Goal: Check status: Check status

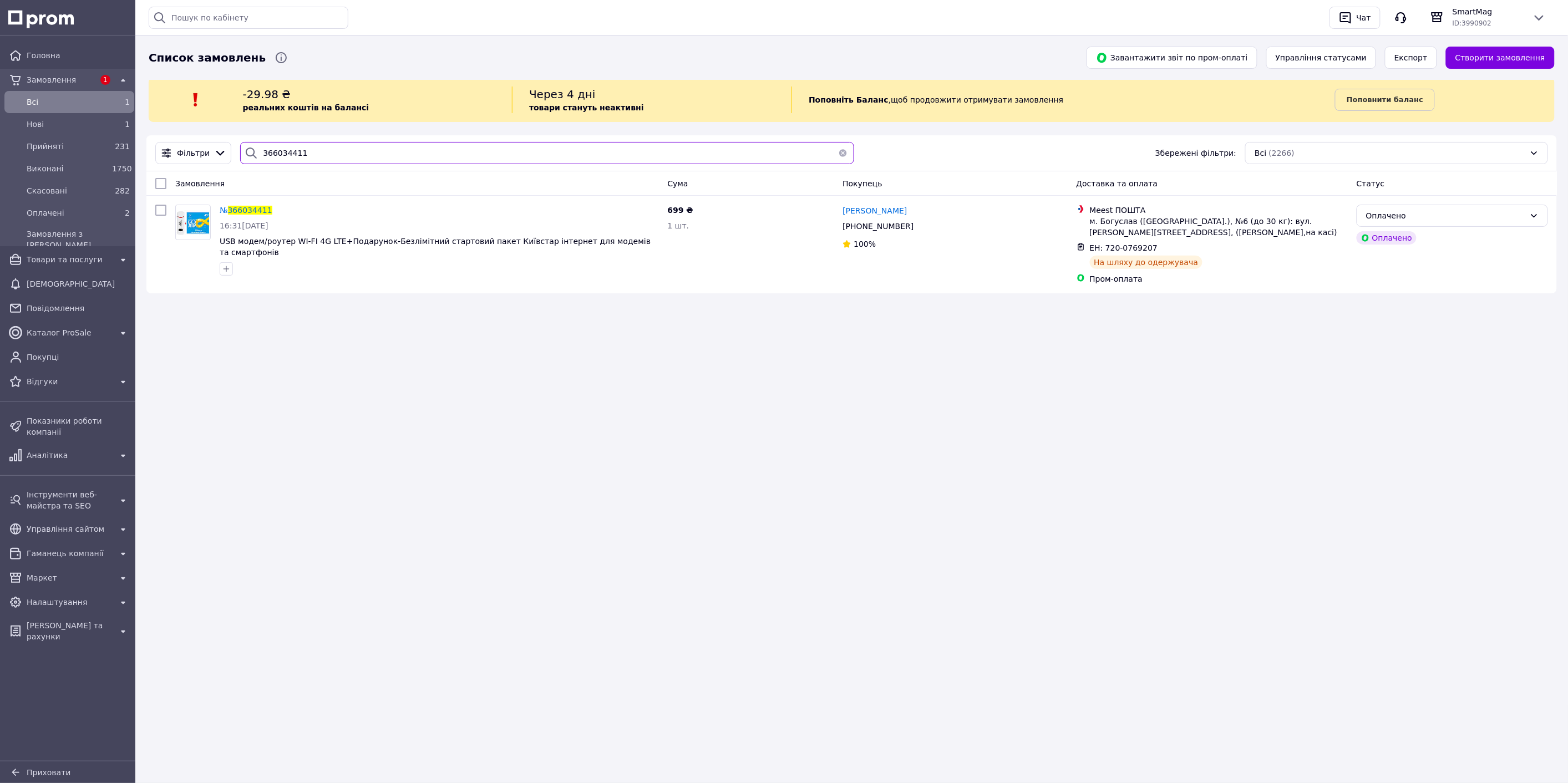
click at [329, 151] on input "366034411" at bounding box center [547, 153] width 614 height 22
paste input "5157427"
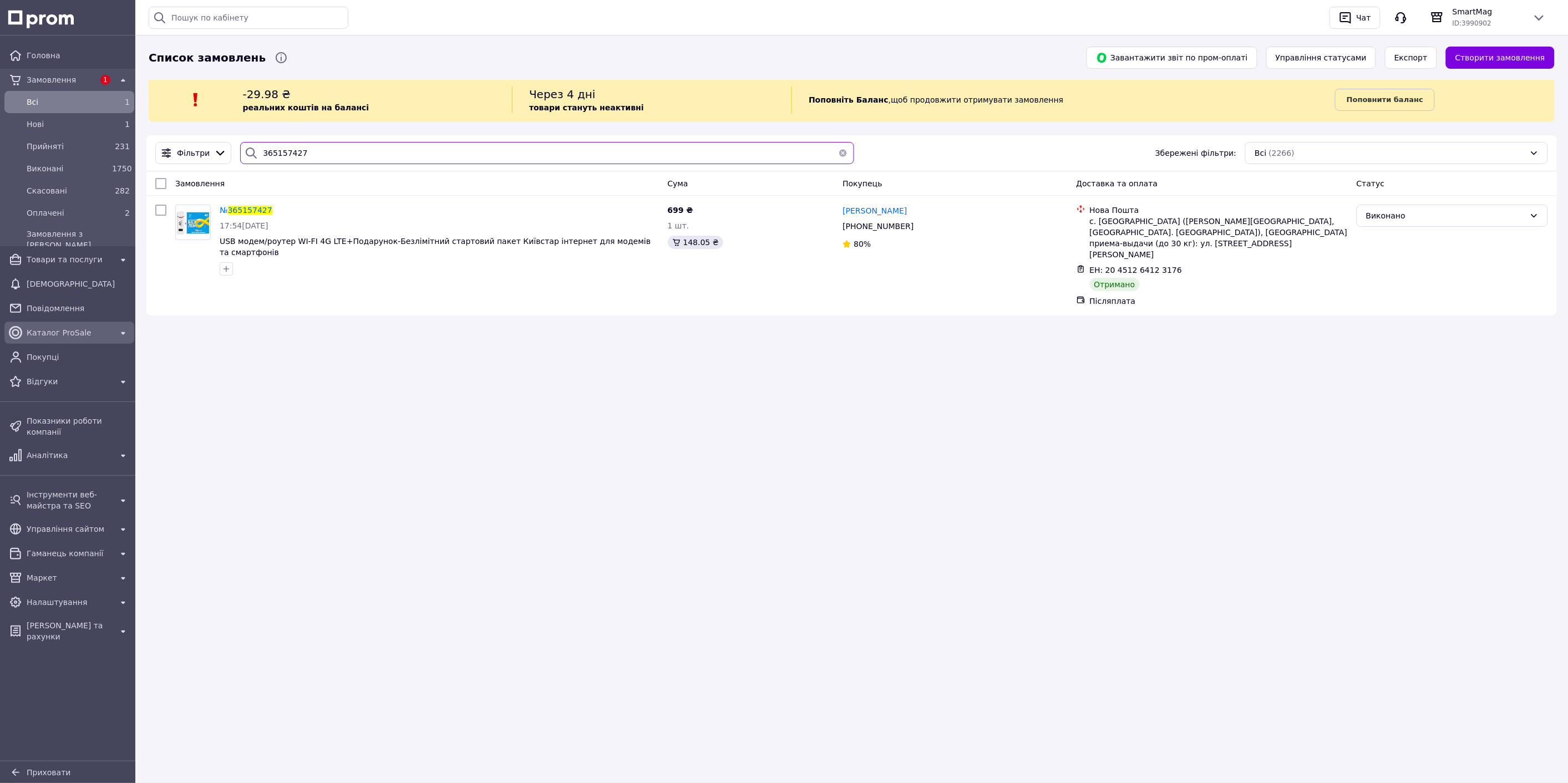
type input "365157427"
click at [77, 338] on span "Каталог ProSale" at bounding box center [68, 333] width 85 height 11
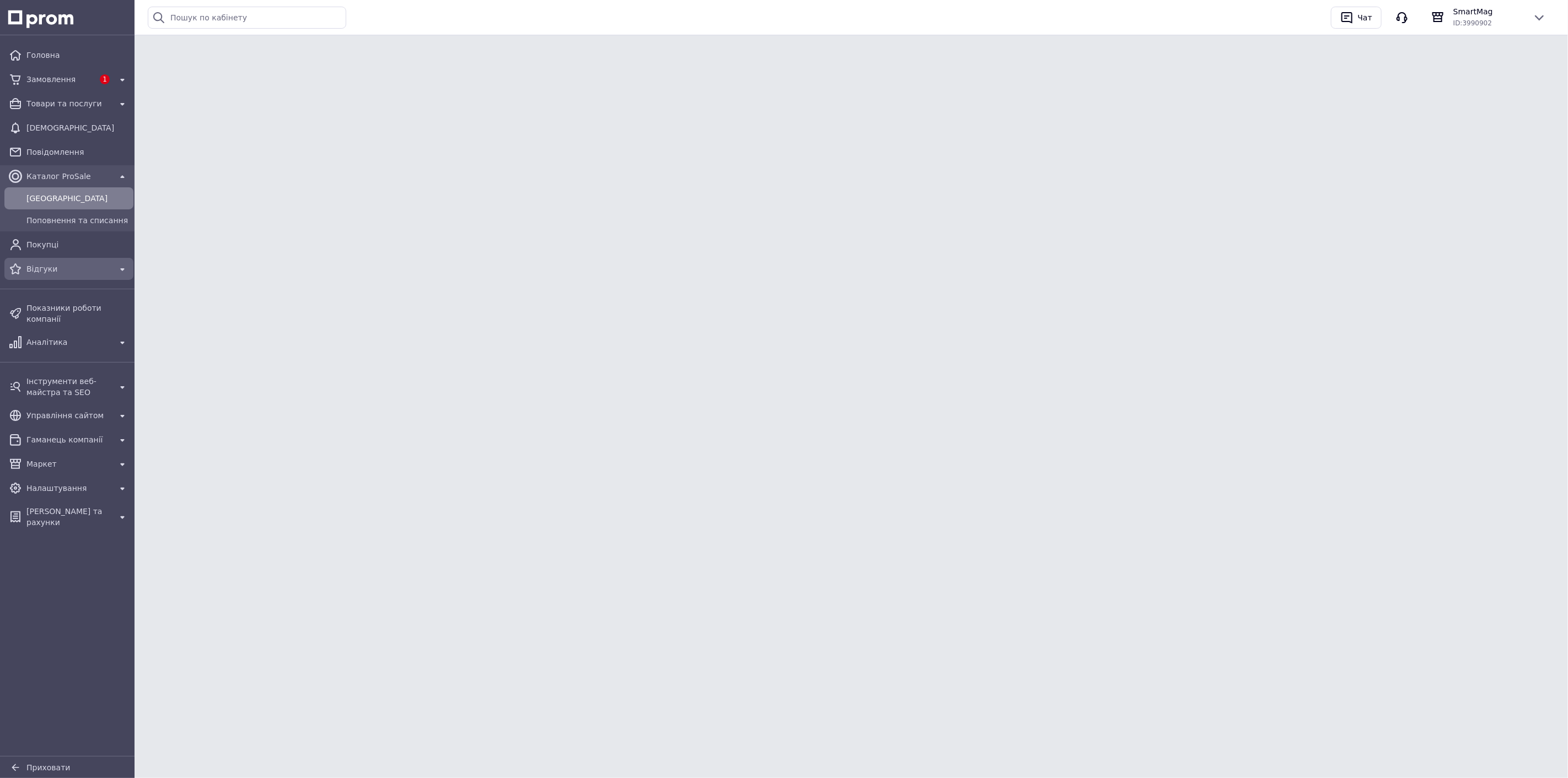
click at [69, 266] on span "Відгуки" at bounding box center [68, 269] width 85 height 11
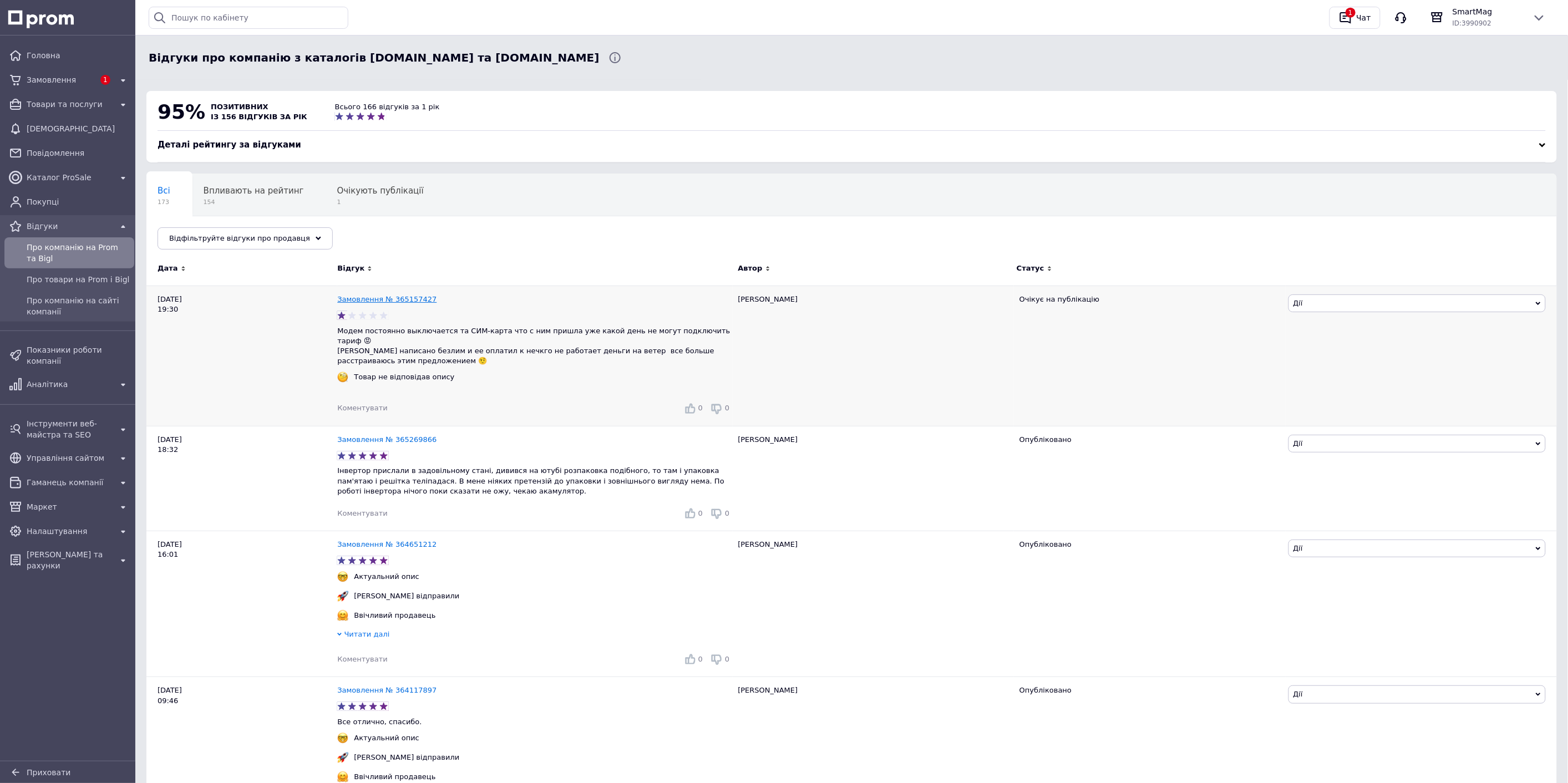
click at [415, 297] on link "Замовлення № 365157427" at bounding box center [387, 300] width 100 height 8
click at [418, 304] on link "Замовлення № 365157427" at bounding box center [387, 300] width 100 height 8
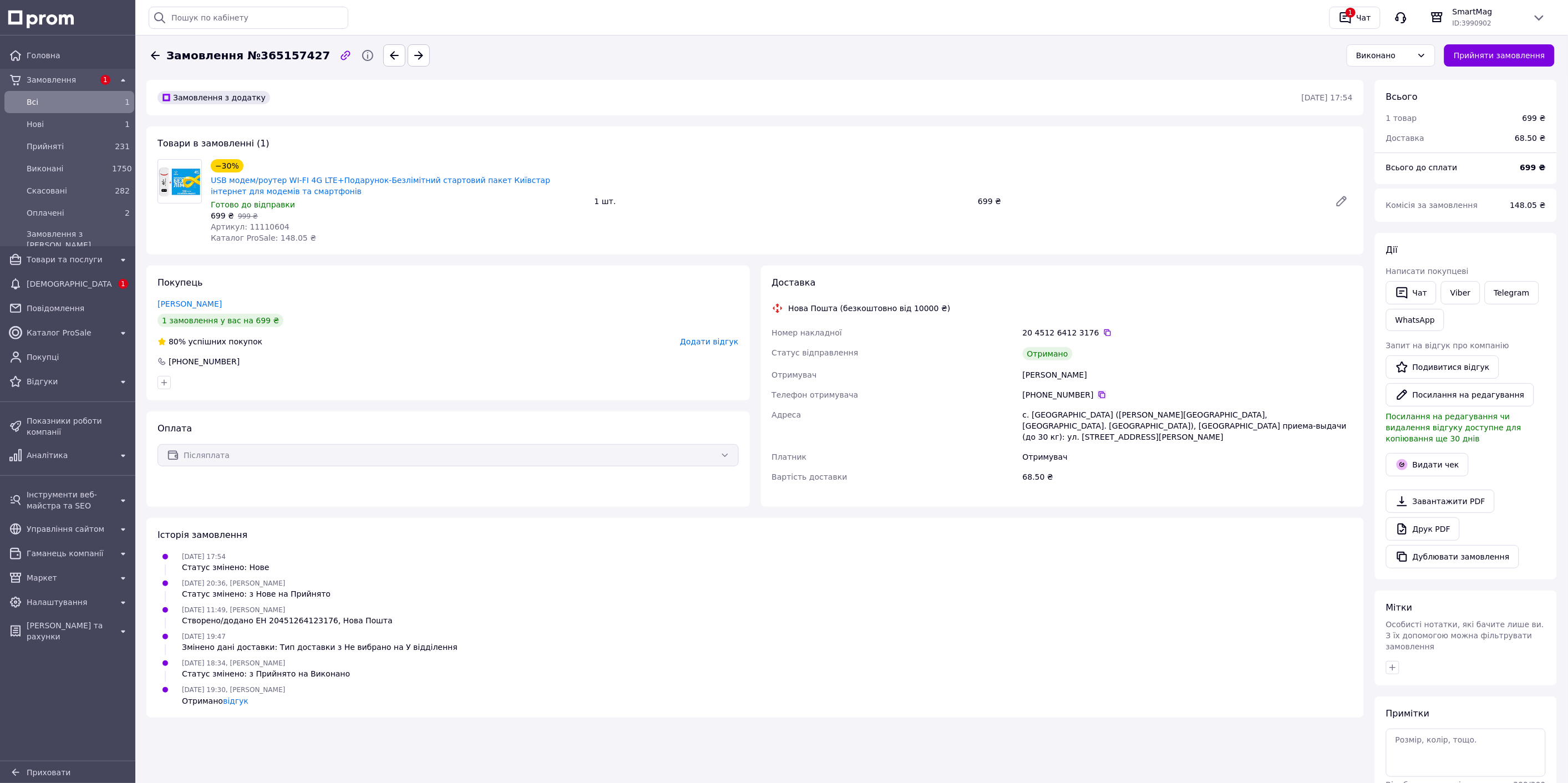
click at [1098, 396] on icon at bounding box center [1102, 395] width 9 height 9
